Goal: Task Accomplishment & Management: Manage account settings

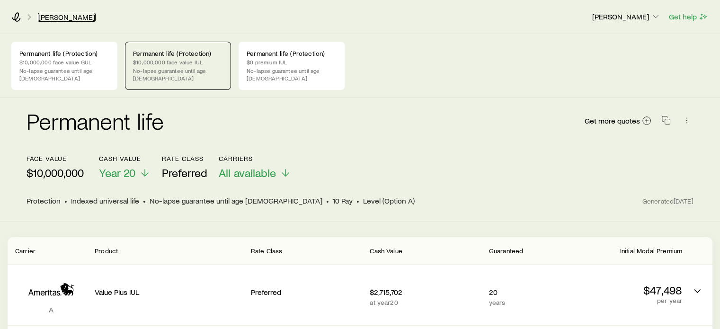
click at [55, 19] on link "[PERSON_NAME]" at bounding box center [67, 17] width 58 height 9
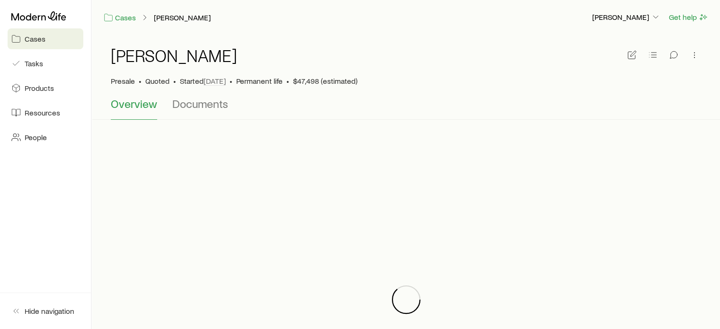
click at [40, 37] on span "Cases" at bounding box center [35, 38] width 21 height 9
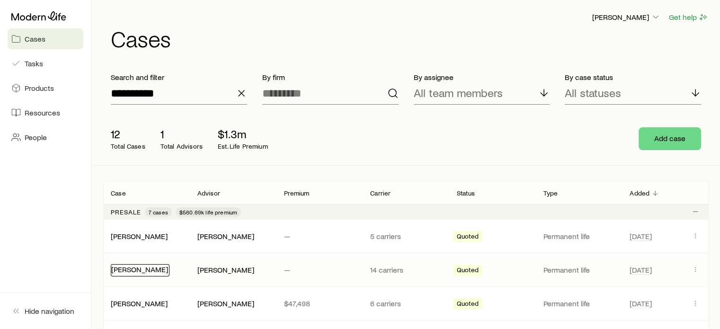
click at [151, 270] on link "[PERSON_NAME]" at bounding box center [139, 269] width 57 height 9
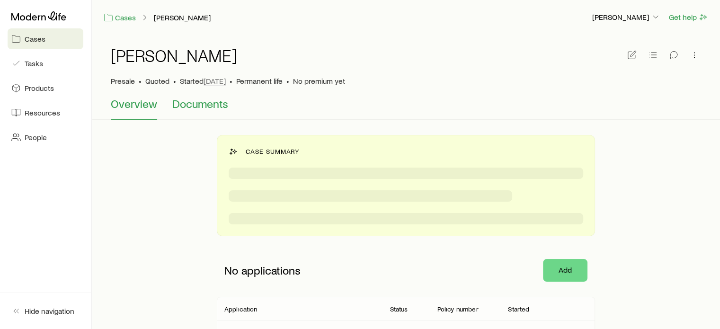
click at [193, 107] on span "Documents" at bounding box center [200, 103] width 56 height 13
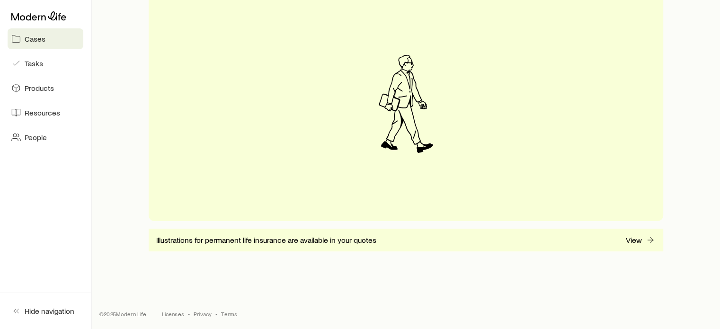
scroll to position [203, 0]
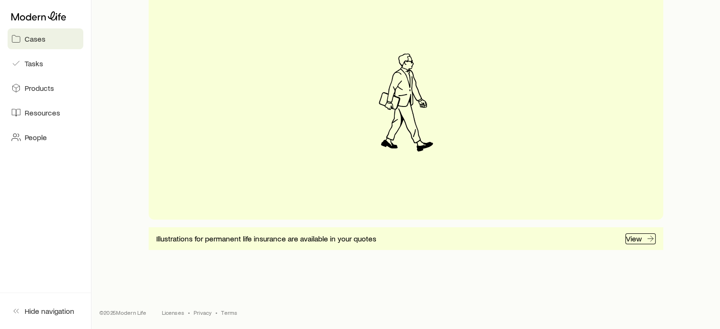
click at [642, 239] on link "View" at bounding box center [640, 238] width 30 height 11
click at [53, 36] on link "Cases" at bounding box center [46, 38] width 76 height 21
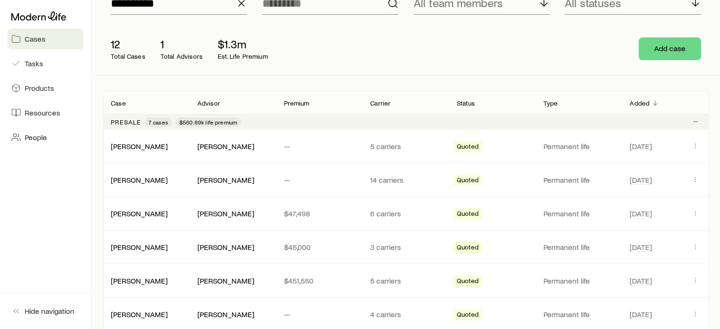
scroll to position [142, 0]
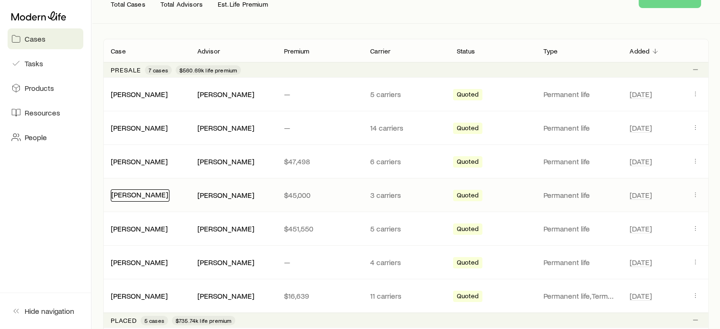
click at [137, 198] on div "[PERSON_NAME]" at bounding box center [140, 195] width 59 height 12
click at [137, 196] on link "[PERSON_NAME]" at bounding box center [139, 194] width 57 height 9
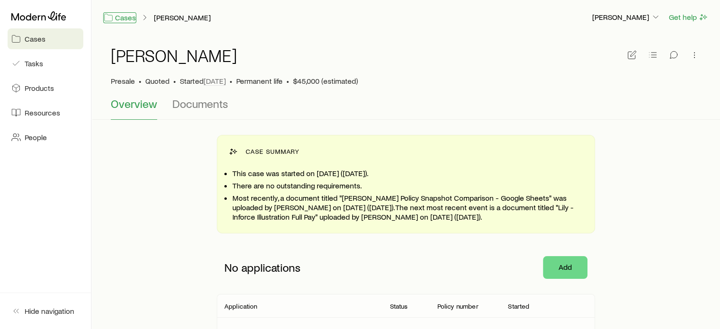
click at [133, 17] on link "Cases" at bounding box center [119, 17] width 33 height 11
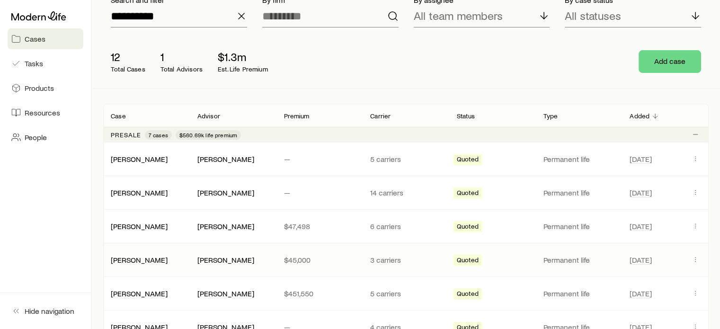
scroll to position [189, 0]
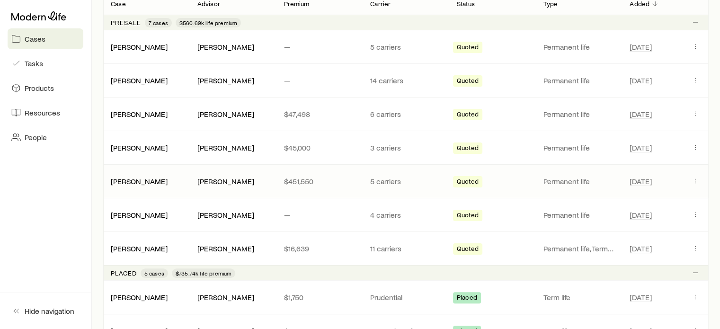
click at [146, 175] on div "[PERSON_NAME] [PERSON_NAME] $451,550 5 carriers Quoted Permanent life [DATE]" at bounding box center [405, 181] width 605 height 33
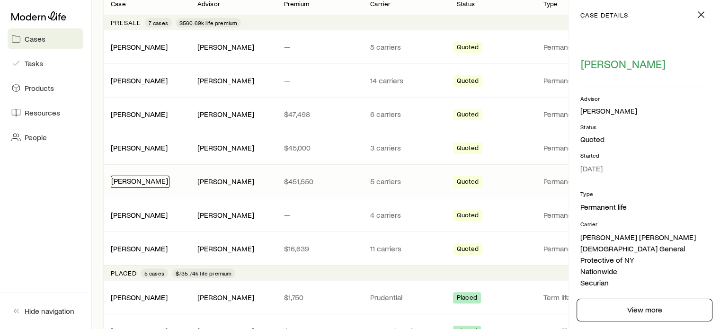
click at [146, 180] on link "[PERSON_NAME]" at bounding box center [139, 180] width 57 height 9
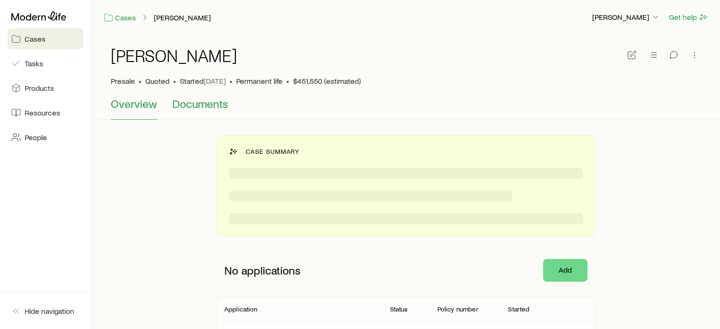
click at [212, 106] on span "Documents" at bounding box center [200, 103] width 56 height 13
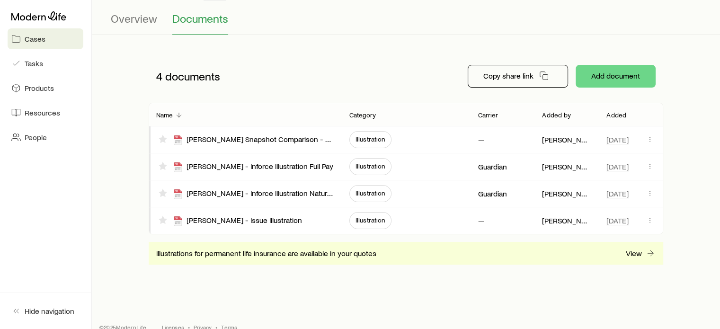
scroll to position [95, 0]
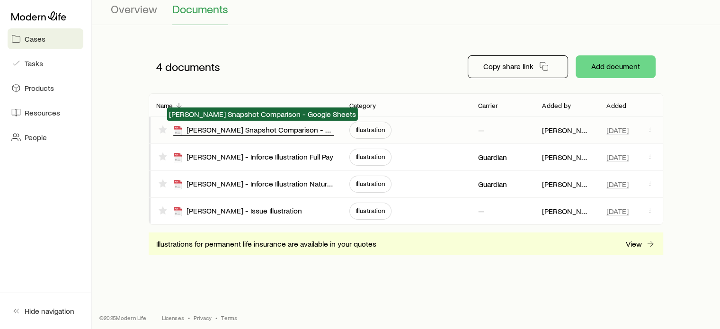
click at [229, 128] on div "[PERSON_NAME] Snapshot Comparison - Google Sheets" at bounding box center [253, 130] width 161 height 11
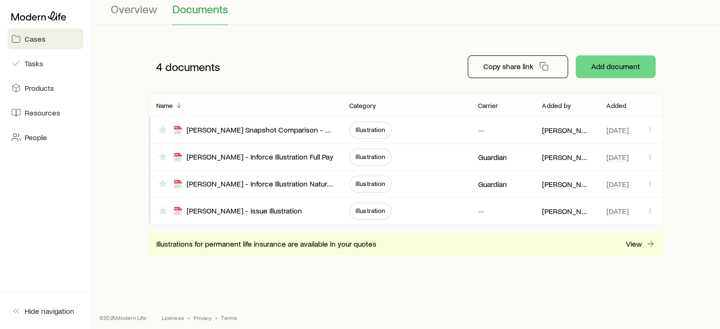
click at [308, 68] on div "4 documents" at bounding box center [300, 67] width 303 height 28
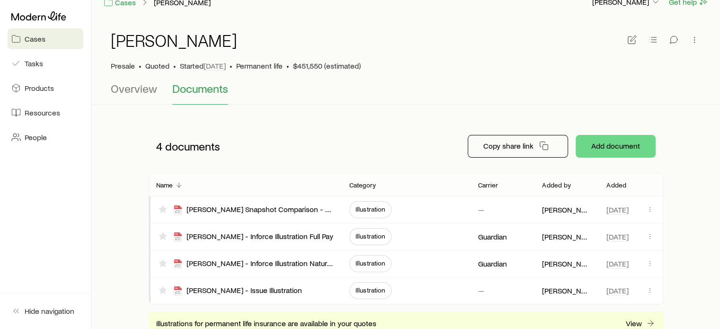
scroll to position [0, 0]
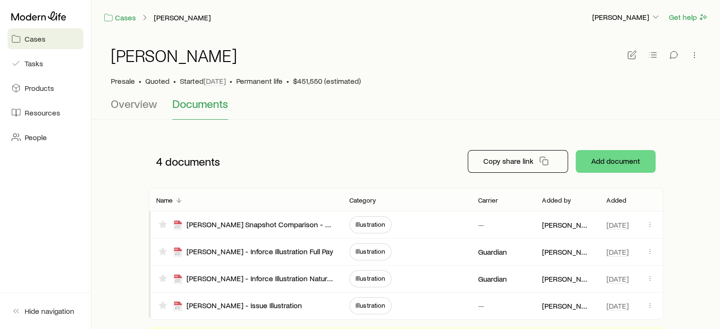
click at [121, 82] on p "Presale" at bounding box center [123, 80] width 24 height 9
click at [146, 80] on span "Quoted" at bounding box center [157, 80] width 24 height 9
click at [63, 40] on link "Cases" at bounding box center [46, 38] width 76 height 21
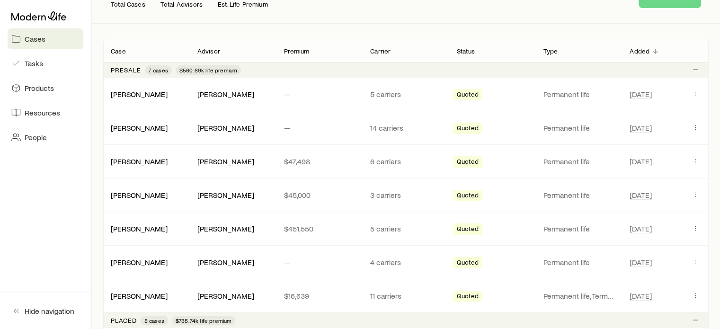
scroll to position [189, 0]
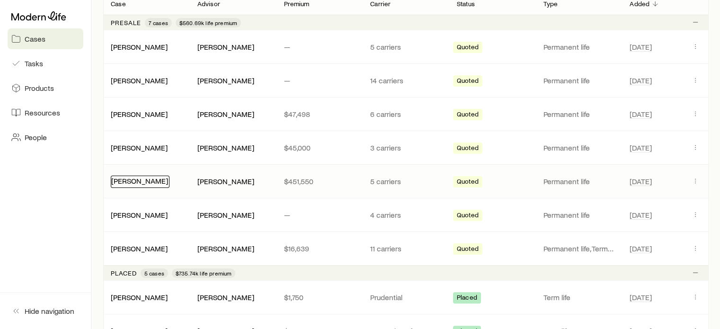
click at [143, 179] on link "[PERSON_NAME]" at bounding box center [139, 180] width 57 height 9
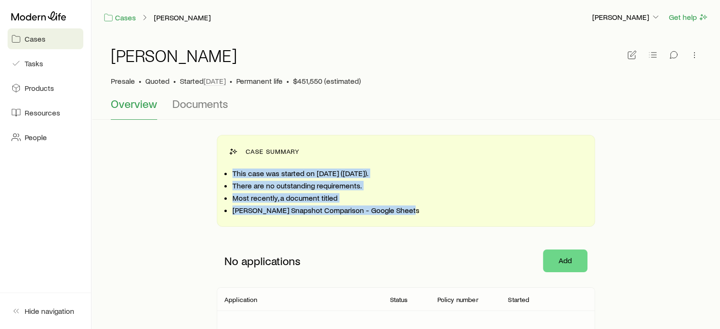
drag, startPoint x: 233, startPoint y: 174, endPoint x: 406, endPoint y: 212, distance: 176.8
click at [406, 212] on ul "This case was started on [DATE] ([DATE]). There are no outstanding requirements…" at bounding box center [407, 191] width 351 height 47
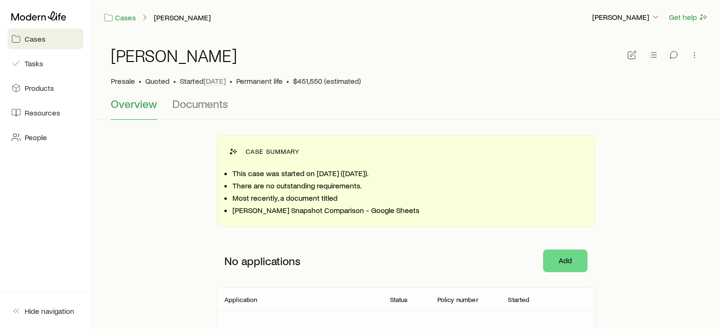
click at [203, 102] on span "Documents" at bounding box center [200, 103] width 56 height 13
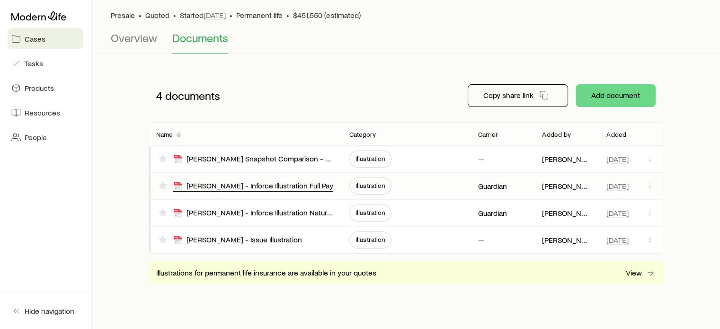
scroll to position [52, 0]
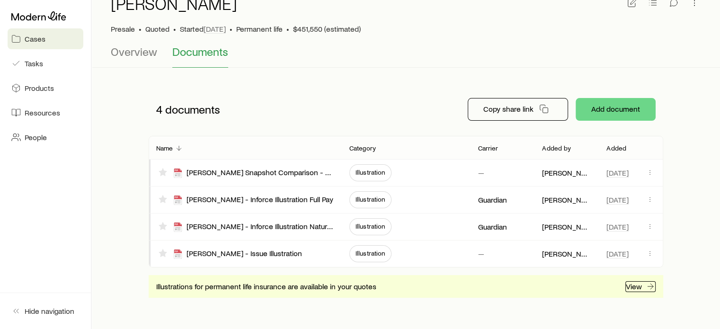
click at [637, 289] on p "View" at bounding box center [634, 286] width 16 height 9
